Goal: Task Accomplishment & Management: Use online tool/utility

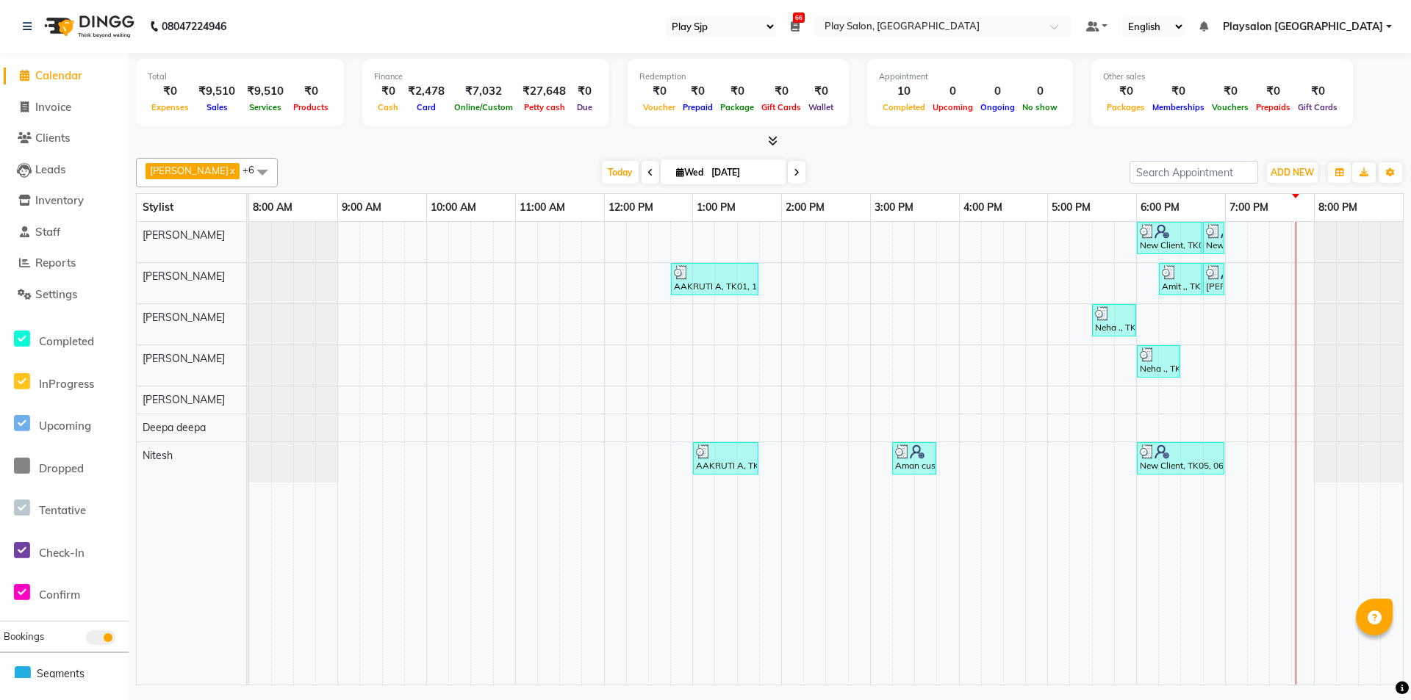
select select "94"
click at [61, 257] on span "Reports" at bounding box center [55, 263] width 40 height 14
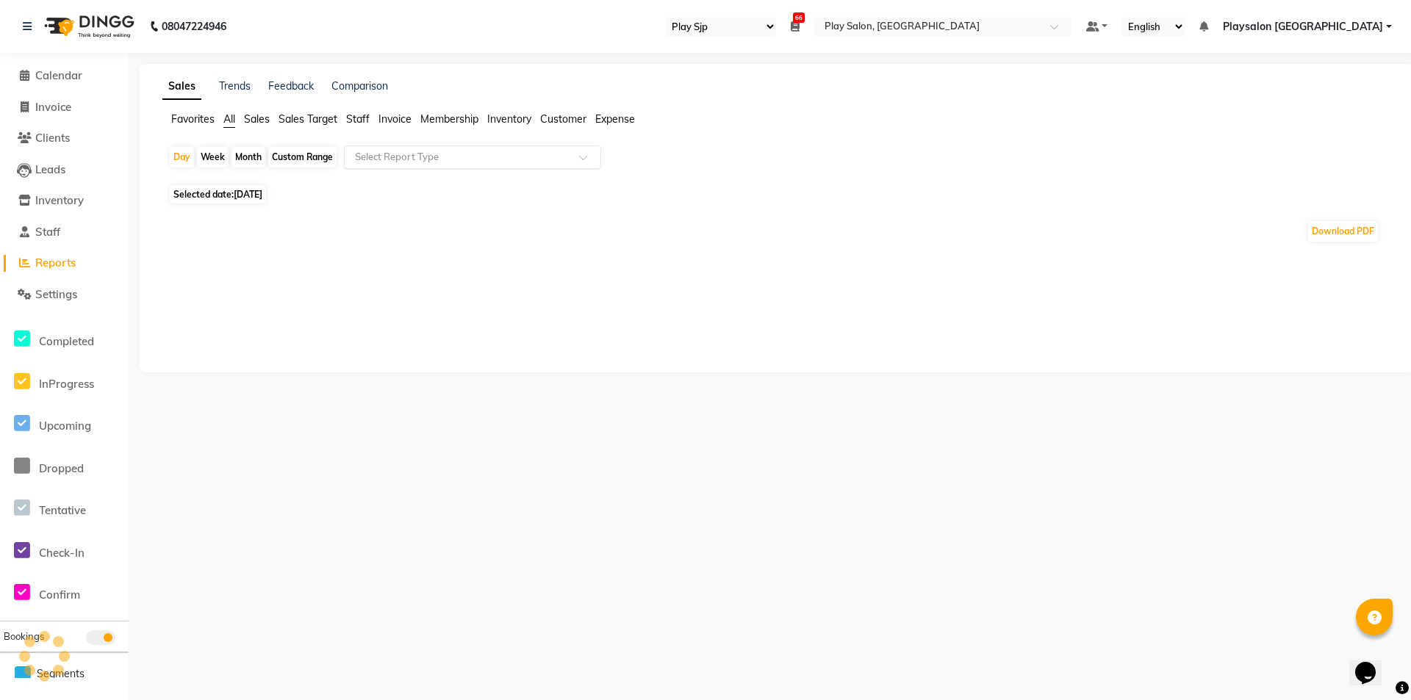
click at [542, 151] on input "text" at bounding box center [458, 157] width 212 height 15
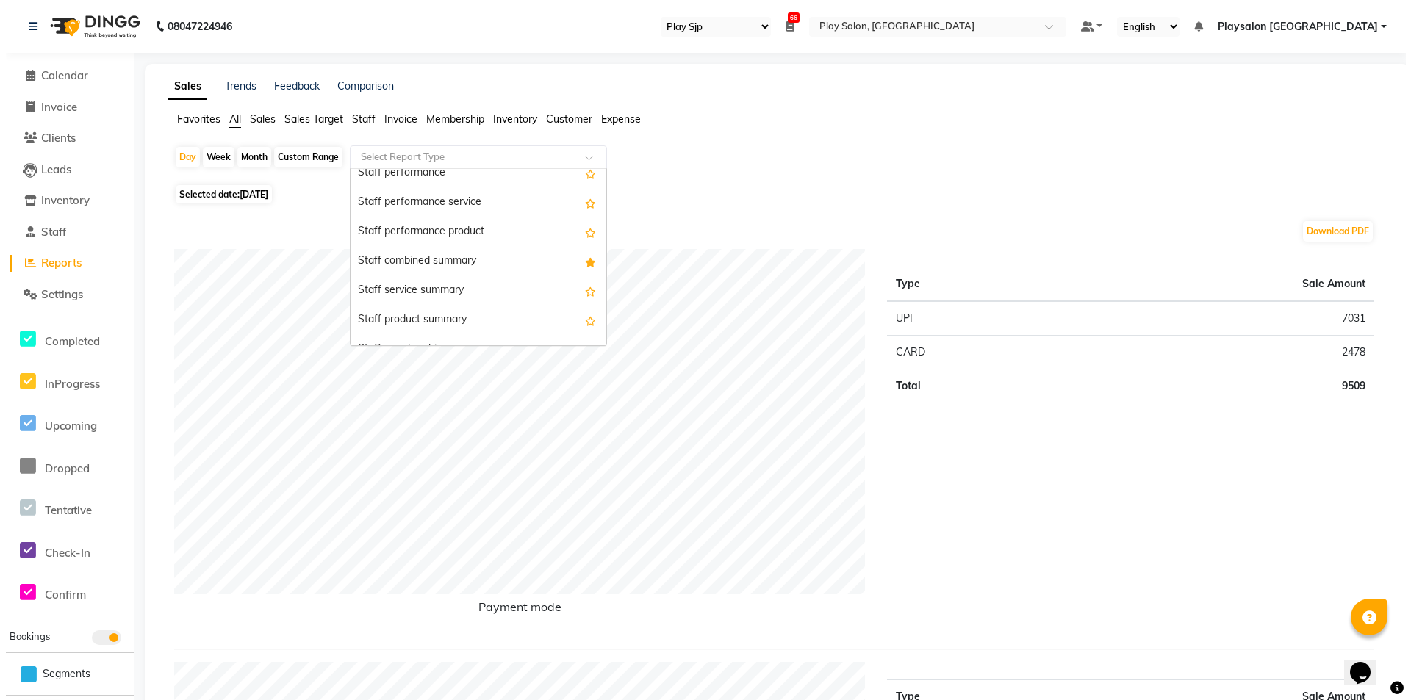
scroll to position [770, 0]
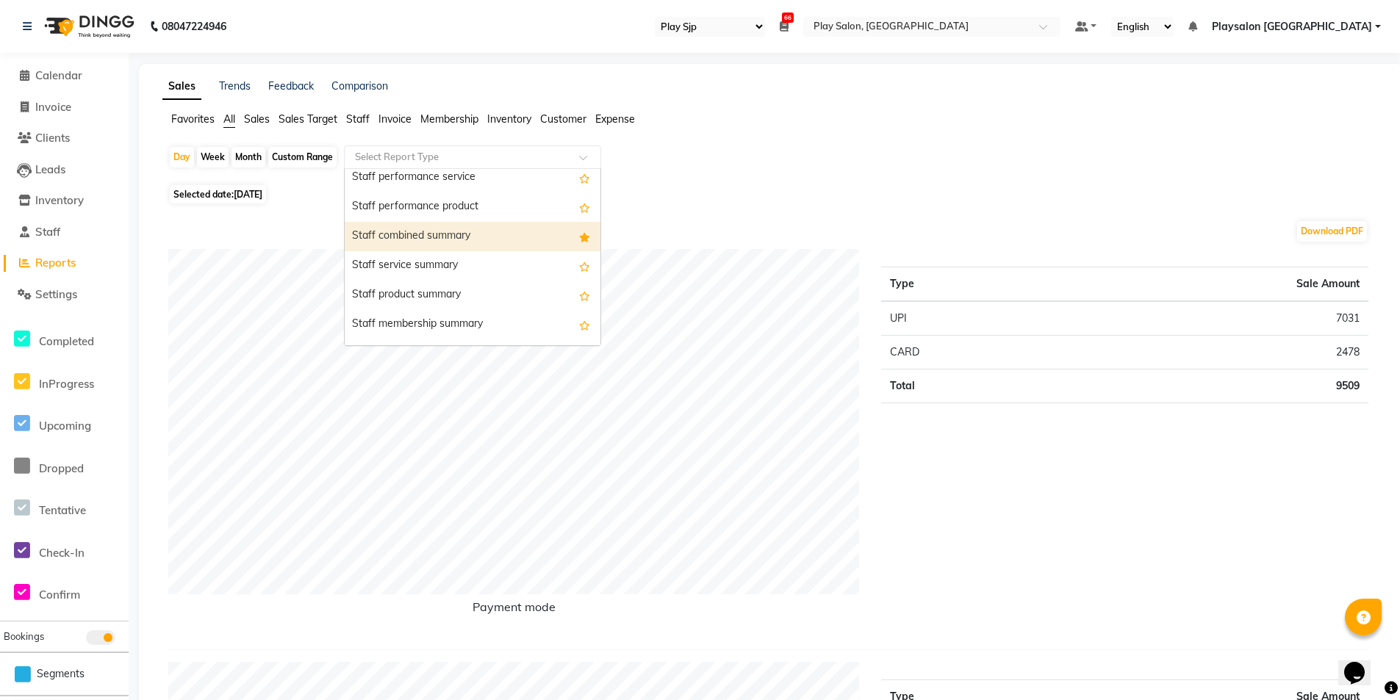
click at [548, 236] on div "Staff combined summary" at bounding box center [473, 236] width 256 height 29
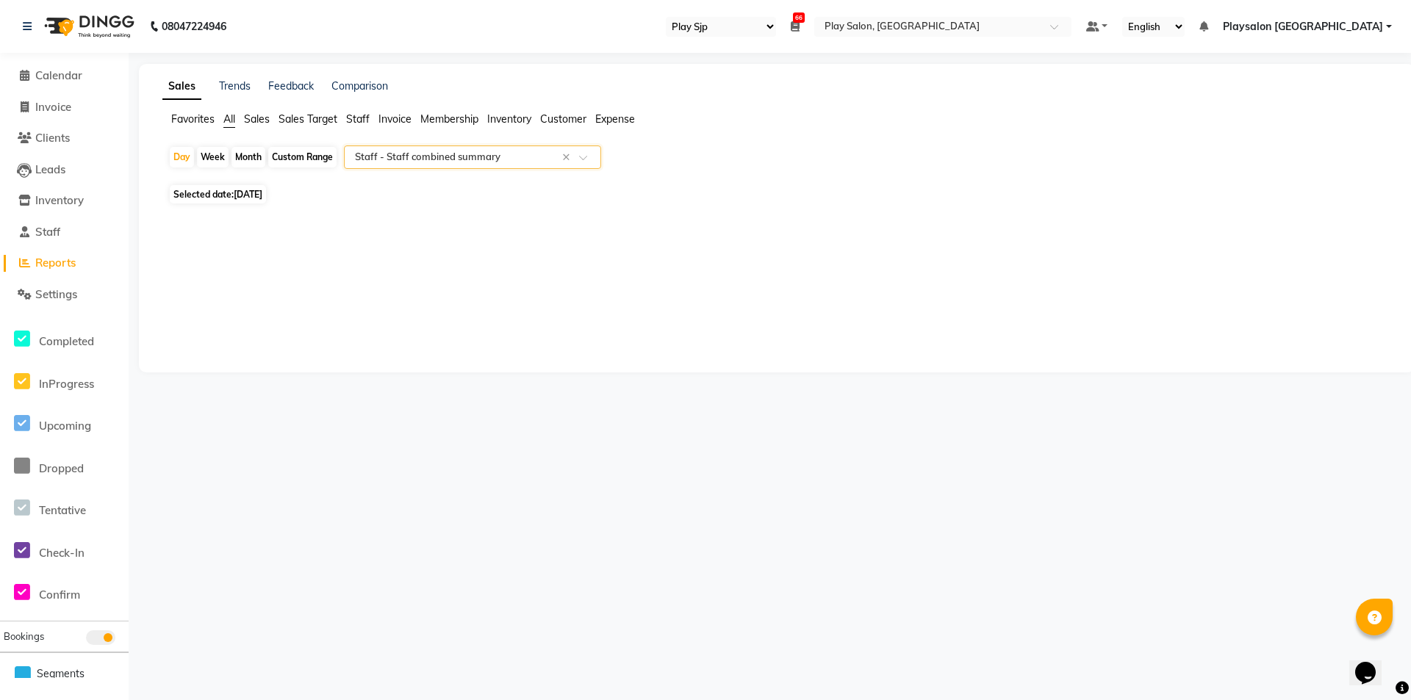
click at [503, 157] on input "text" at bounding box center [458, 157] width 212 height 15
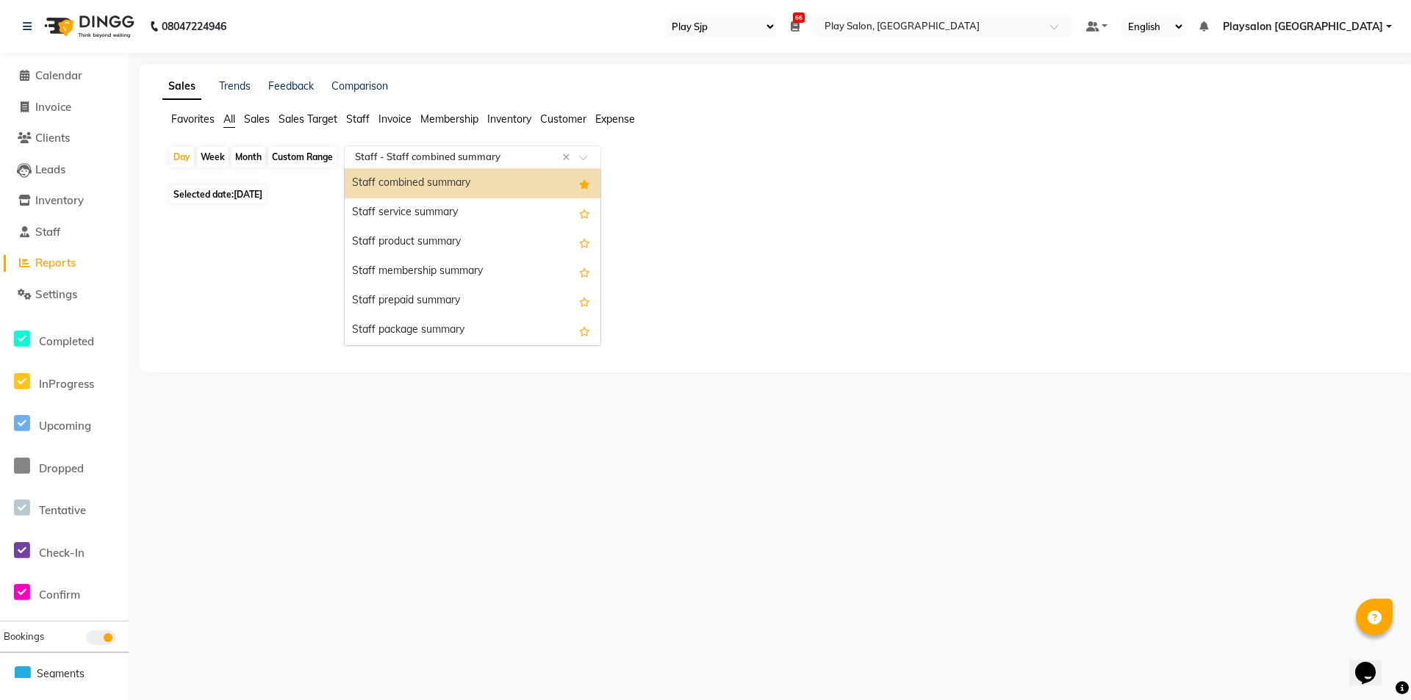
click at [494, 197] on div "Staff combined summary" at bounding box center [473, 183] width 256 height 29
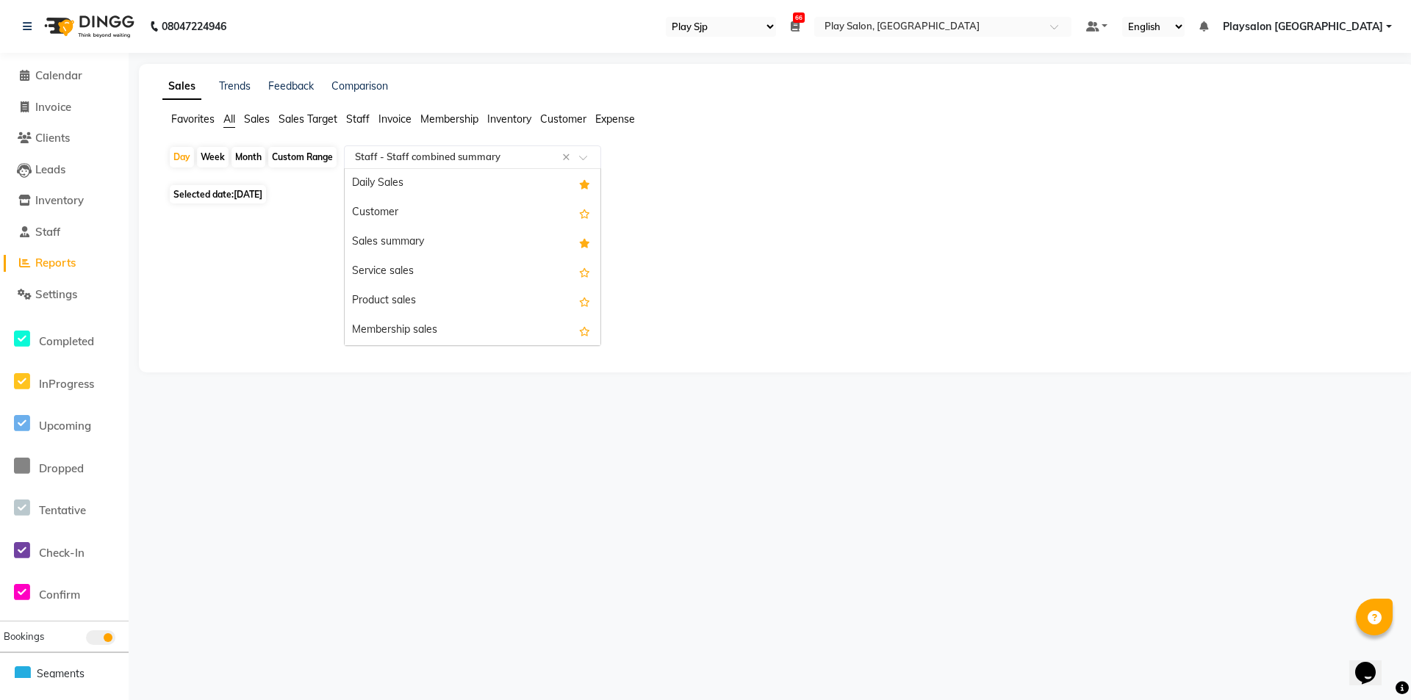
click at [490, 151] on input "text" at bounding box center [458, 157] width 212 height 15
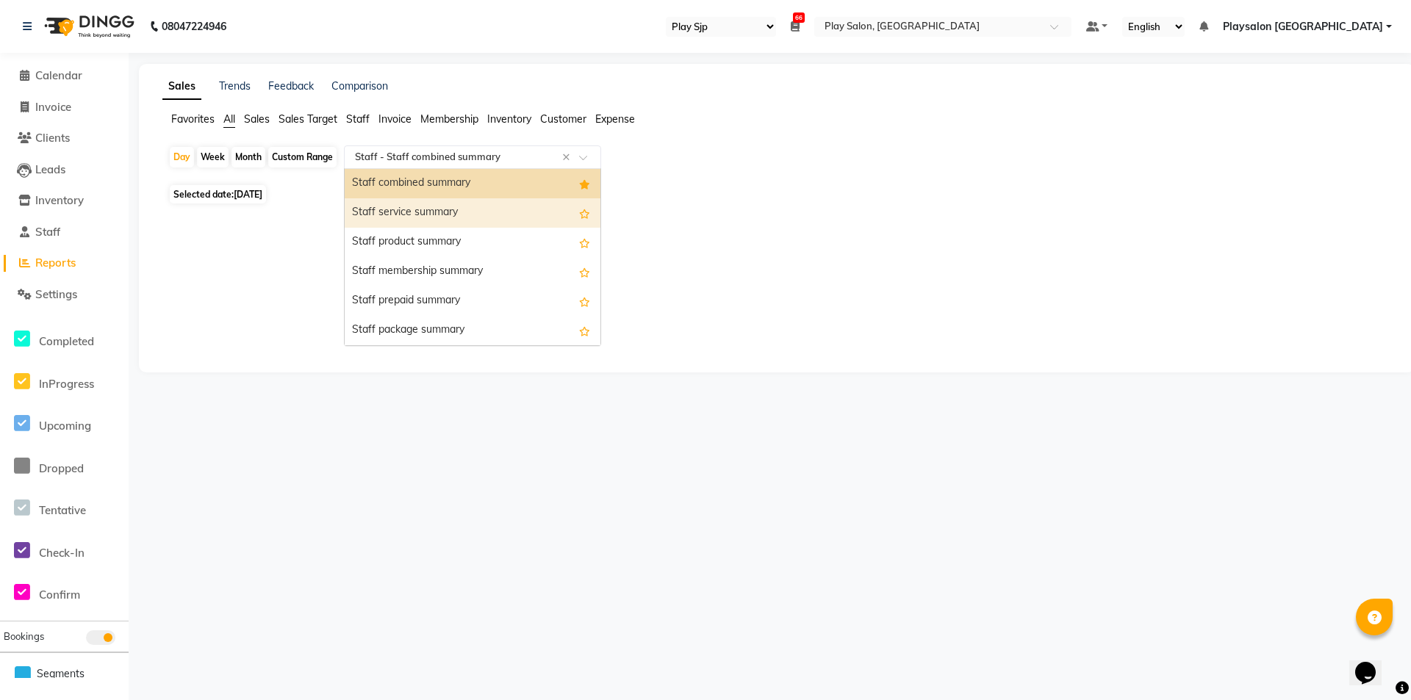
click at [470, 212] on div "Staff service summary" at bounding box center [473, 212] width 256 height 29
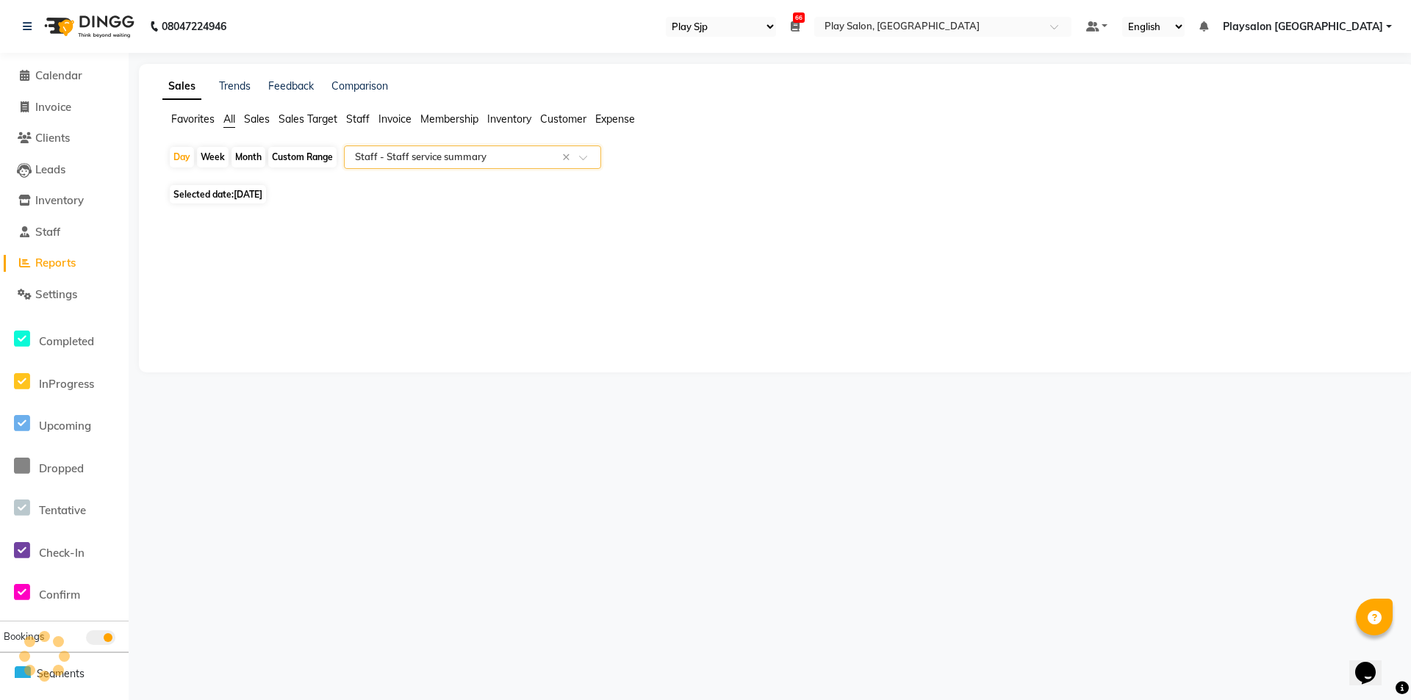
select select "full_report"
select select "csv"
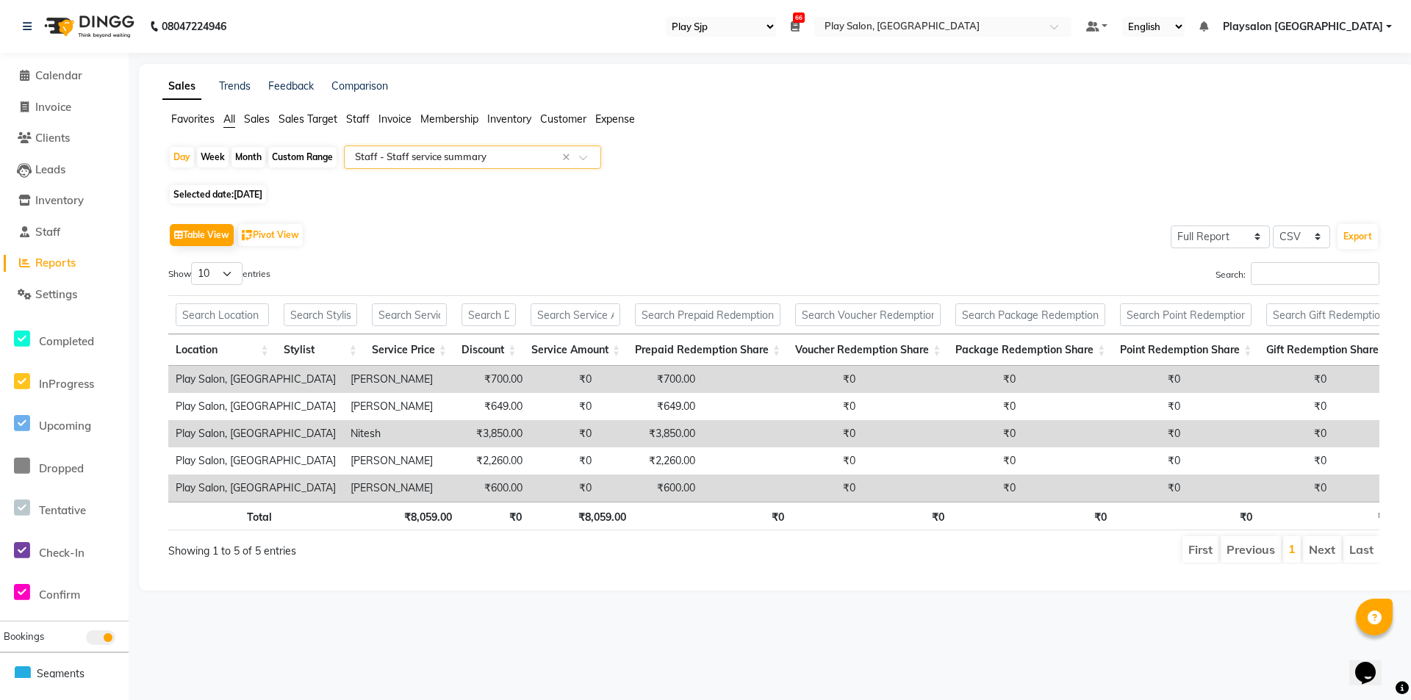
click at [484, 152] on input "text" at bounding box center [458, 157] width 212 height 15
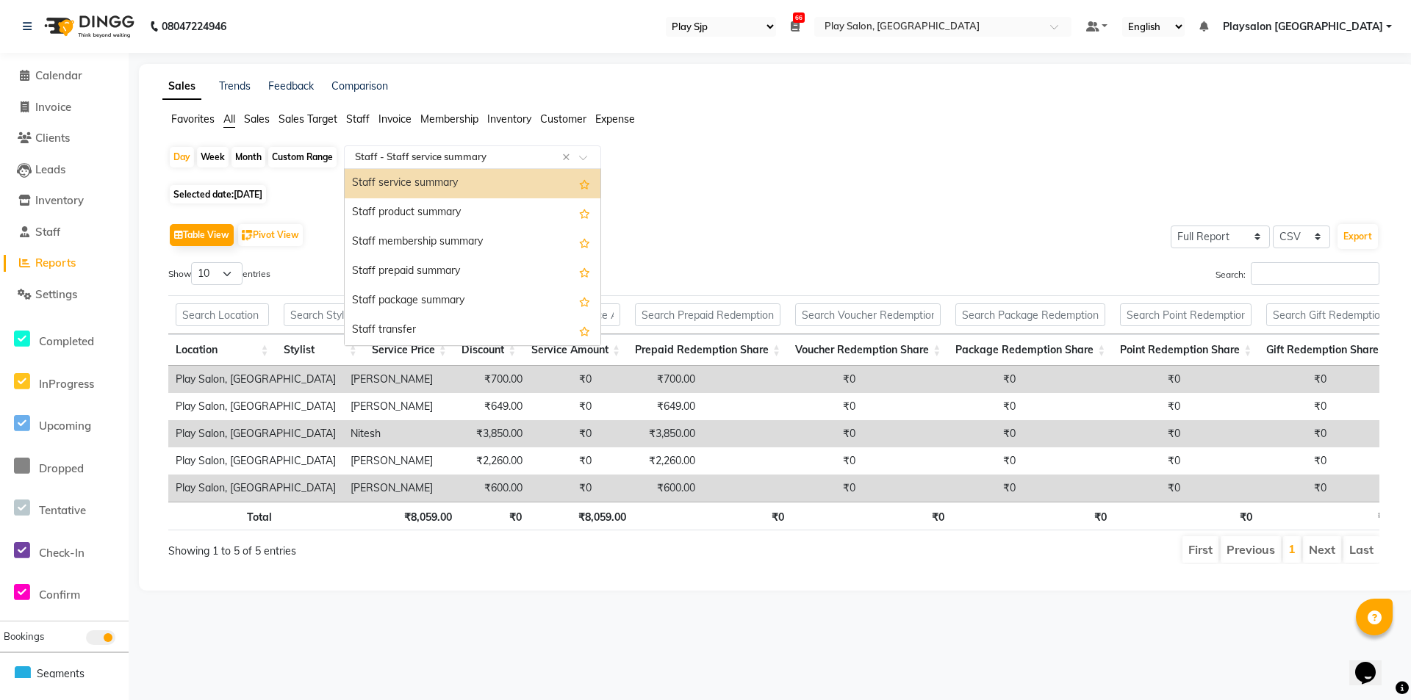
click at [480, 190] on div "Staff service summary" at bounding box center [473, 183] width 256 height 29
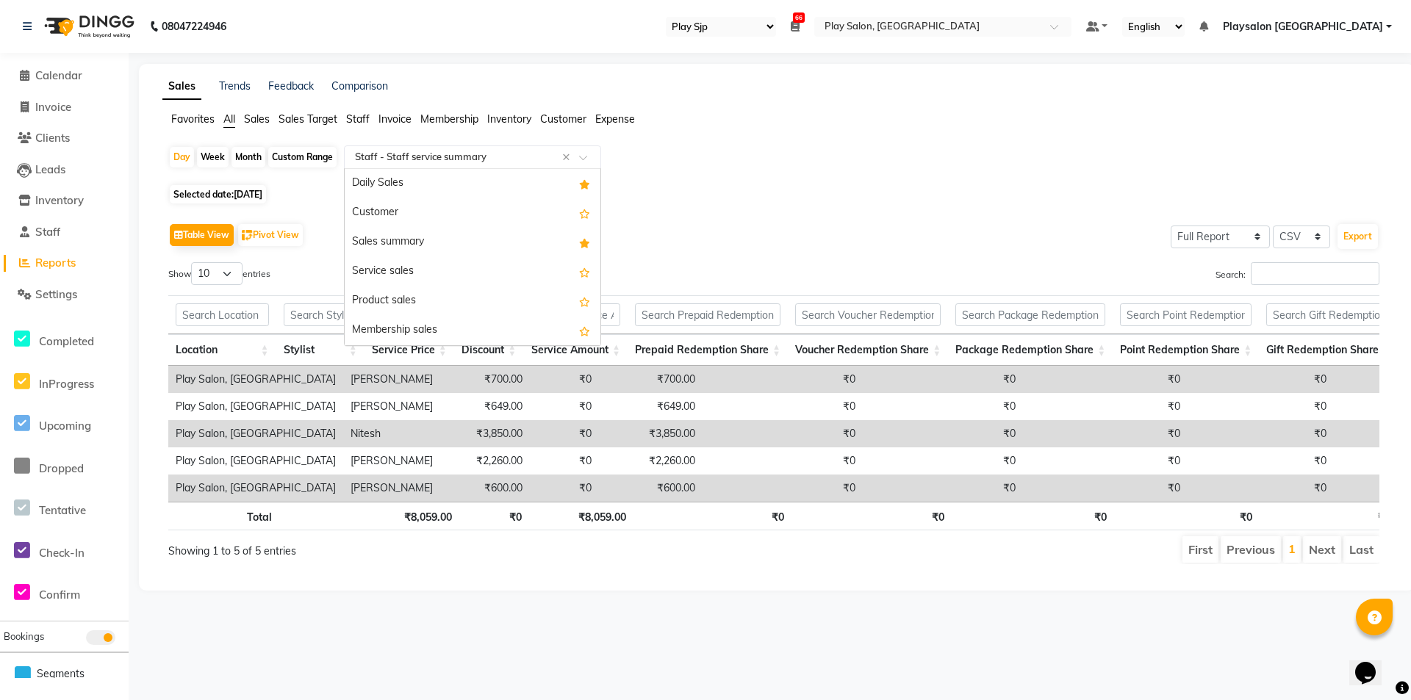
click at [518, 158] on input "text" at bounding box center [458, 157] width 212 height 15
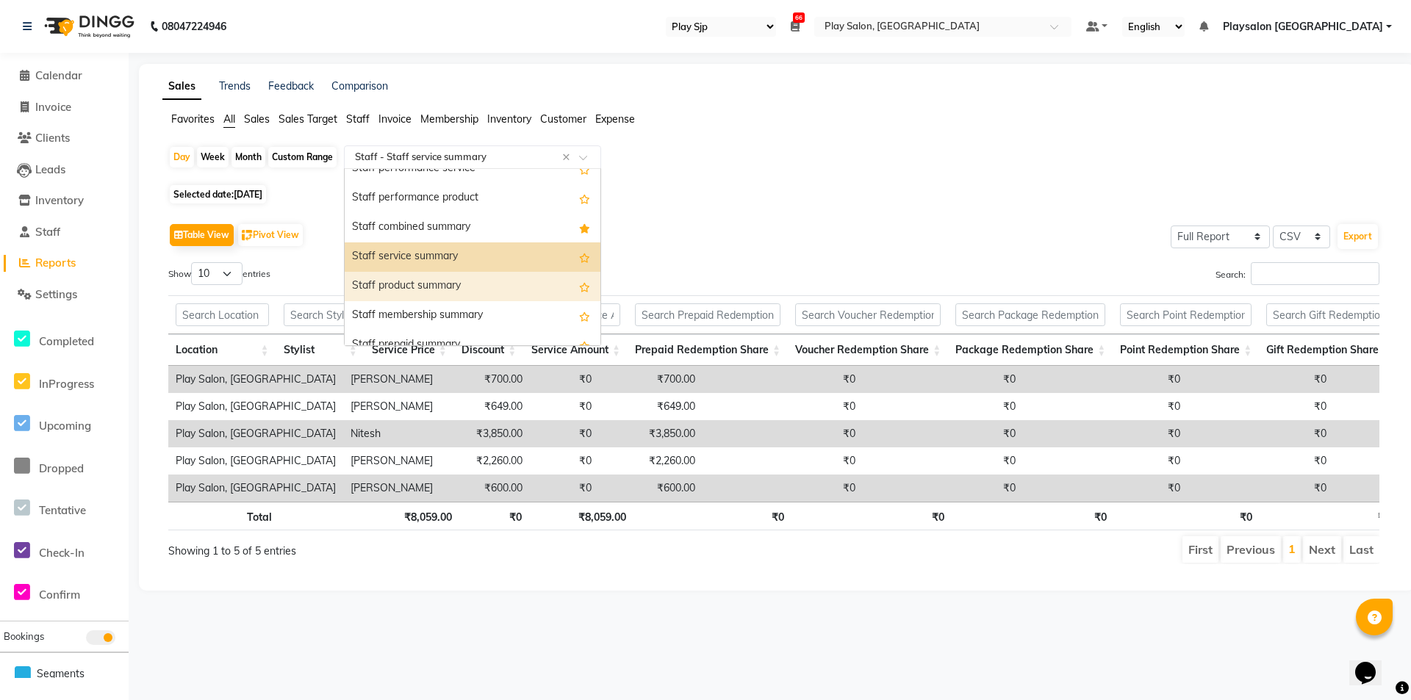
scroll to position [771, 0]
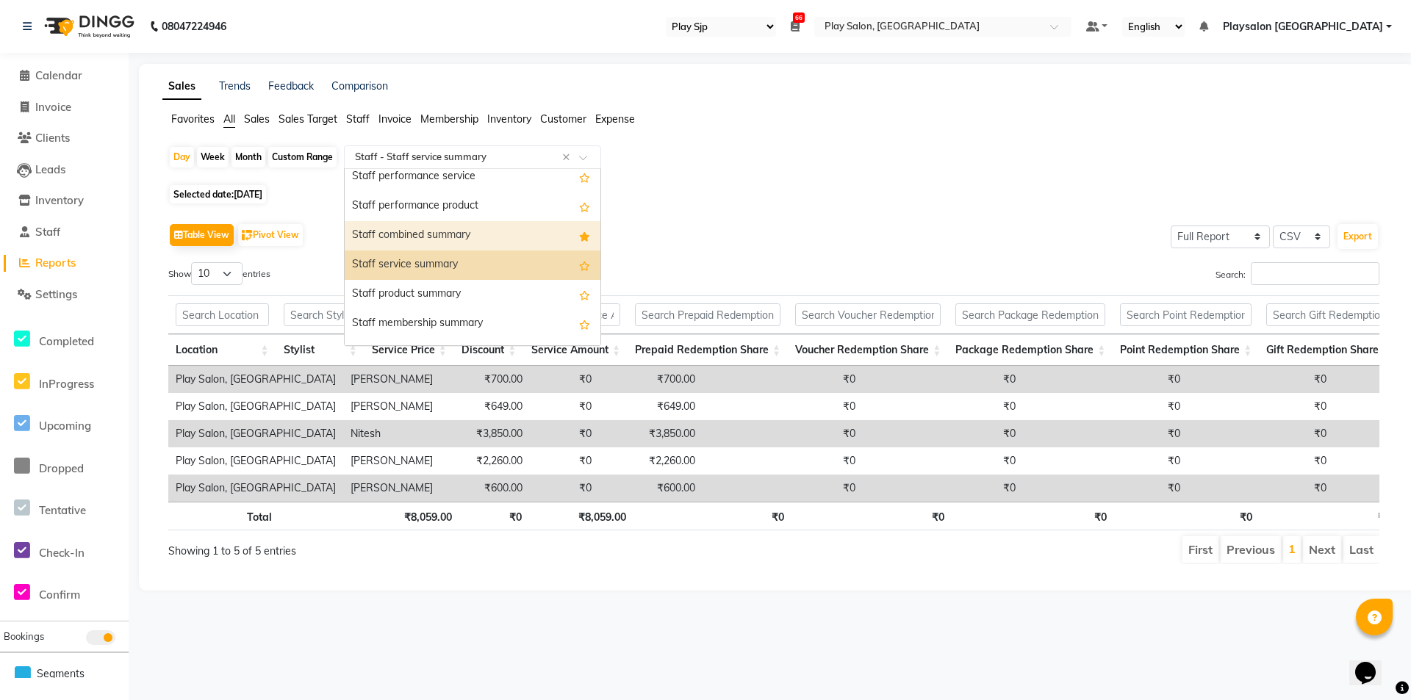
click at [537, 242] on div "Staff combined summary" at bounding box center [473, 235] width 256 height 29
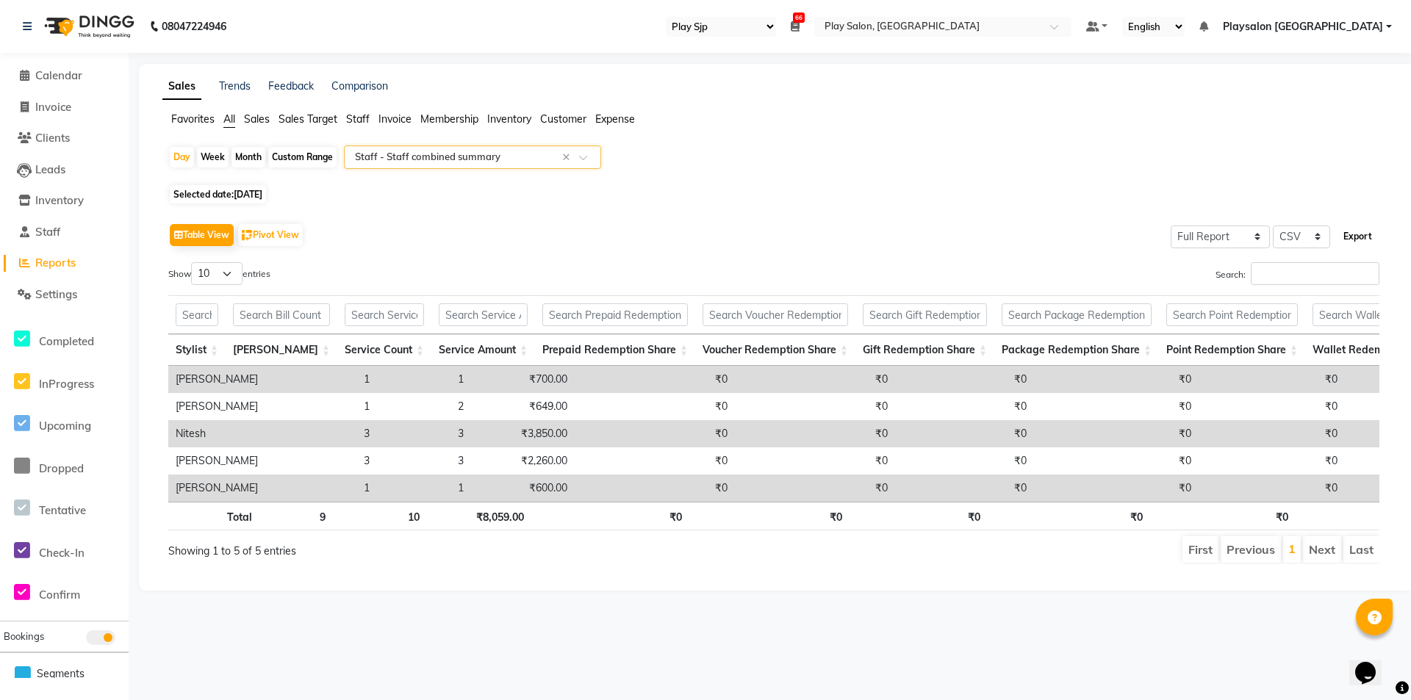
click at [1351, 234] on button "Export" at bounding box center [1357, 236] width 40 height 25
